Goal: Find specific page/section: Find specific page/section

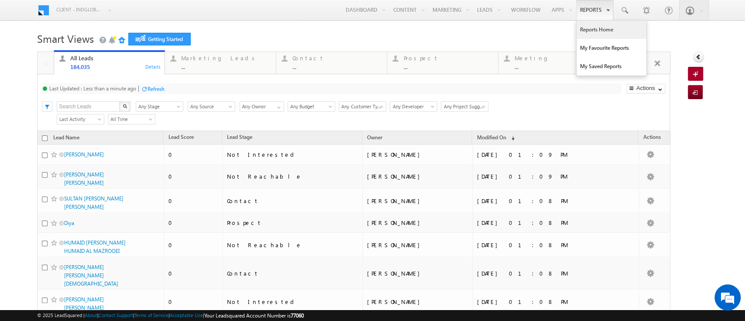
click at [588, 31] on link "Reports Home" at bounding box center [612, 30] width 70 height 18
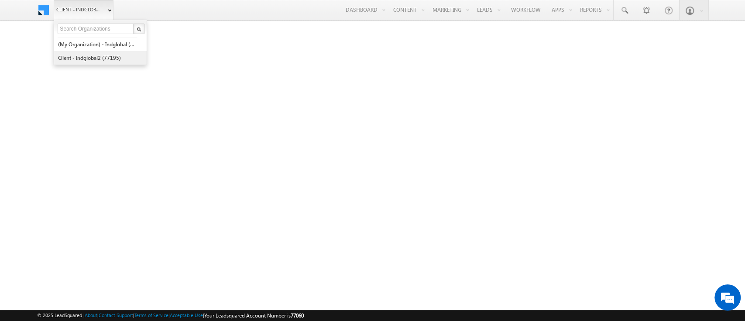
click at [78, 55] on link "Client - indglobal2 (77195)" at bounding box center [98, 58] width 80 height 14
